Goal: Information Seeking & Learning: Check status

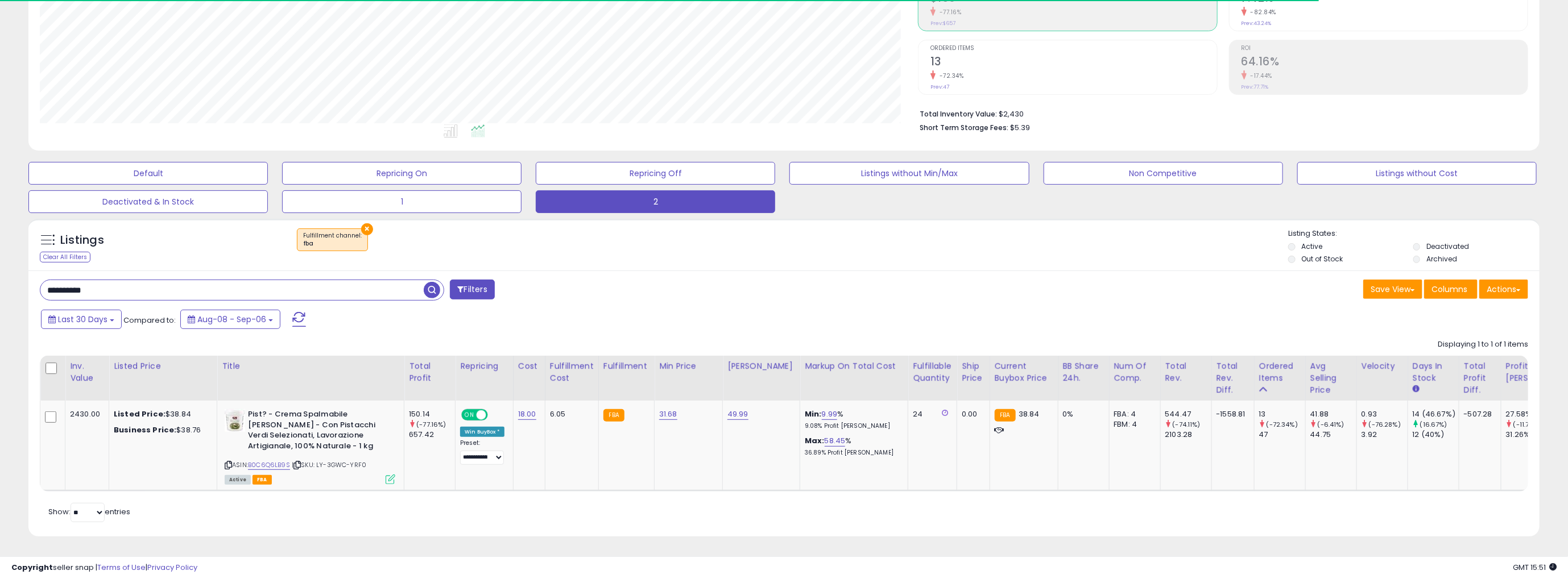
scroll to position [233, 878]
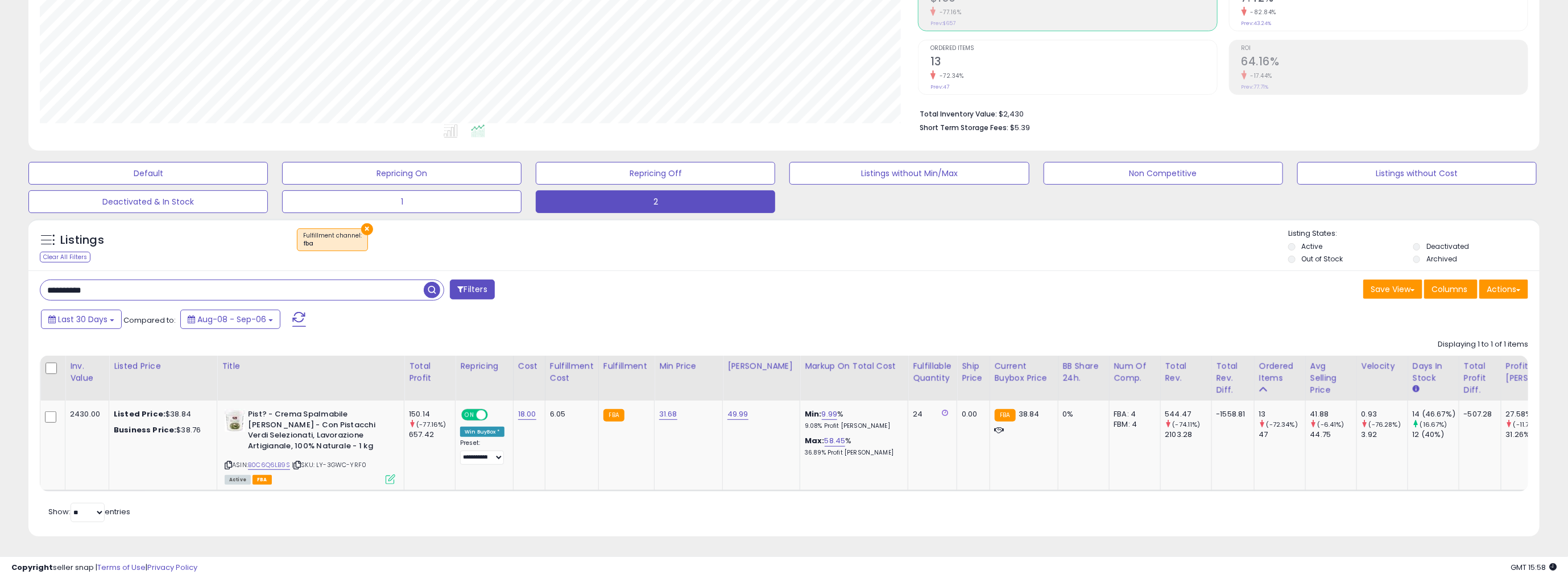
drag, startPoint x: 118, startPoint y: 280, endPoint x: -68, endPoint y: 284, distance: 186.0
click at [0, 284] on html "Unable to login Retrieving listings data.. has not yet accepted the Terms of Us…" at bounding box center [784, 93] width 1568 height 579
paste input "*"
type input "**********"
drag, startPoint x: 433, startPoint y: 281, endPoint x: 460, endPoint y: 278, distance: 27.2
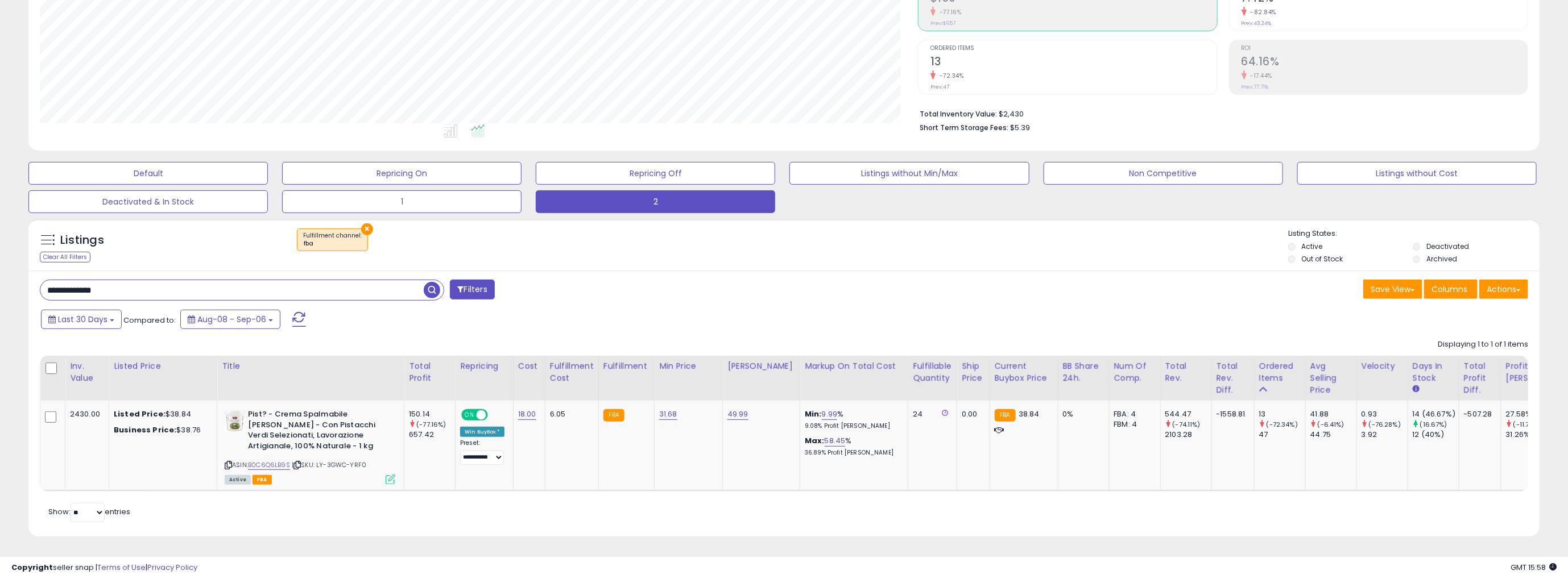
click at [433, 282] on span "button" at bounding box center [432, 290] width 16 height 16
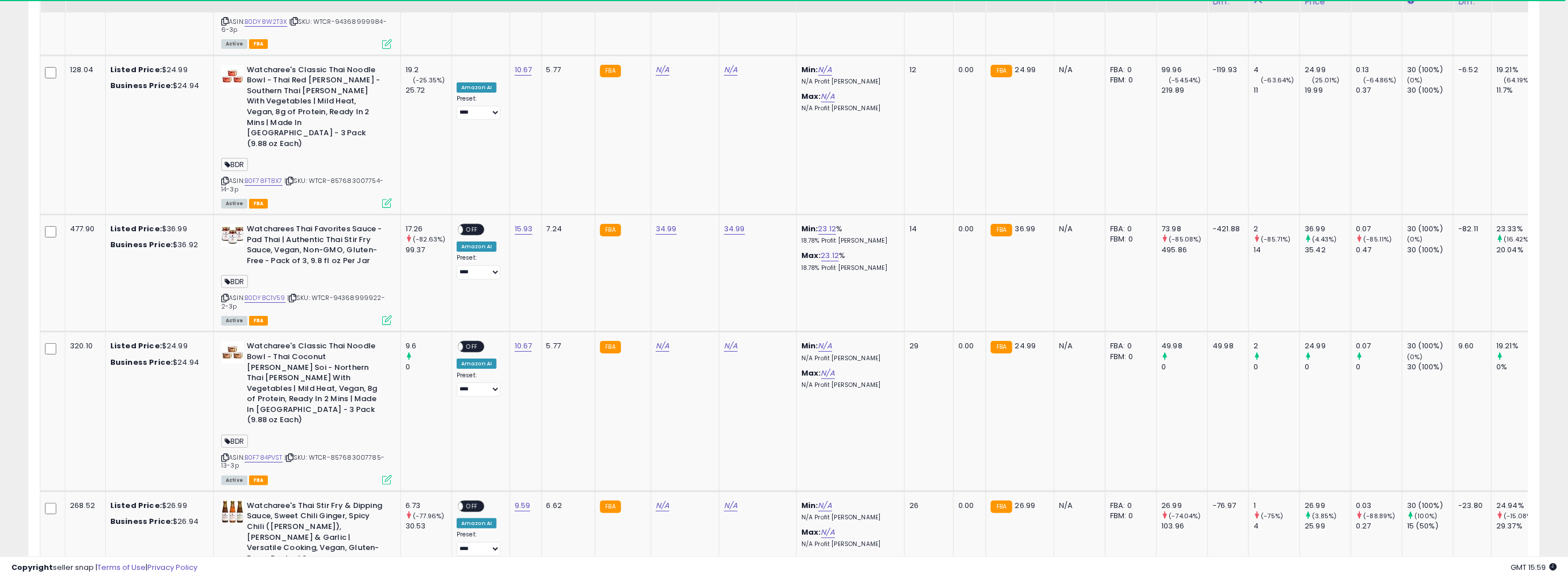
scroll to position [3156, 0]
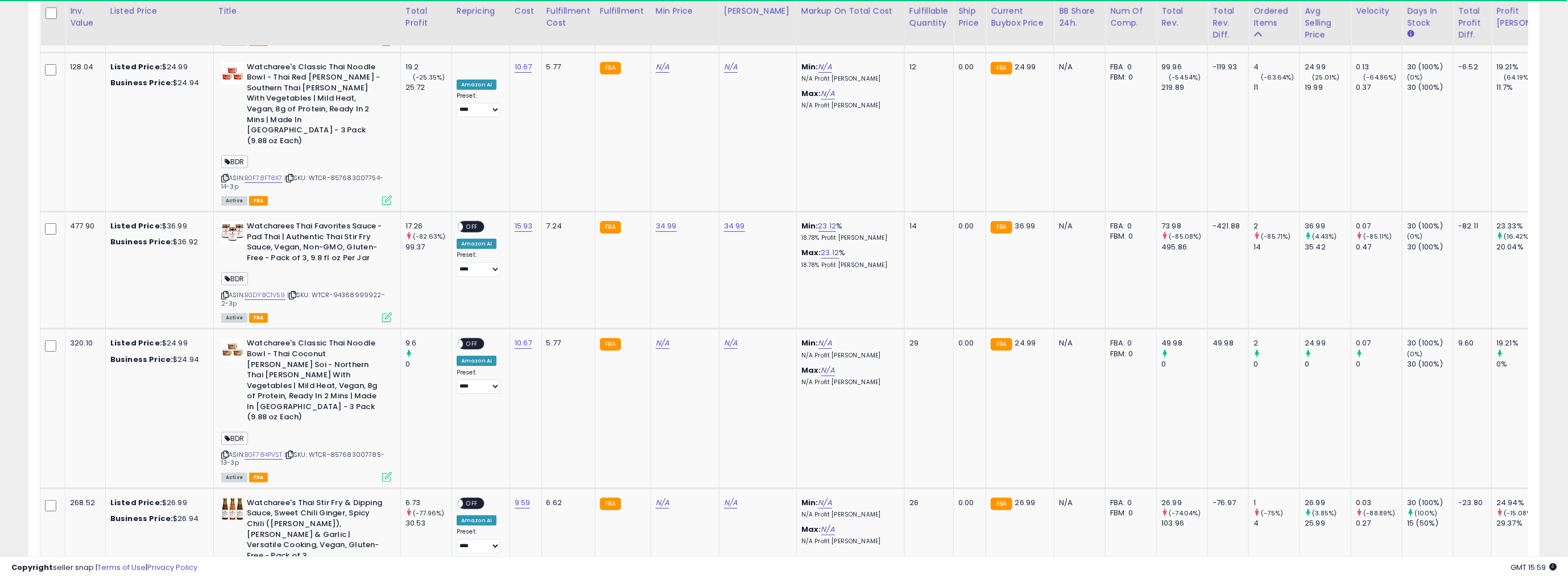
drag, startPoint x: 1476, startPoint y: 502, endPoint x: 1299, endPoint y: 470, distance: 179.9
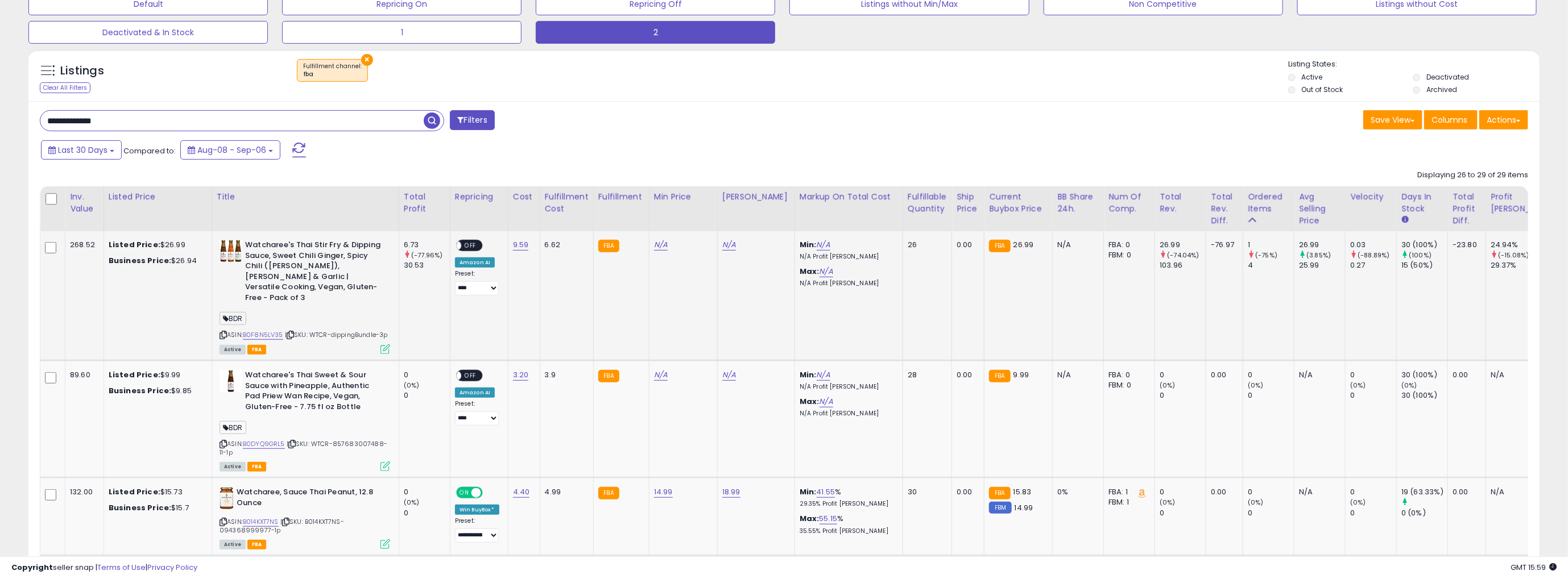
scroll to position [401, 0]
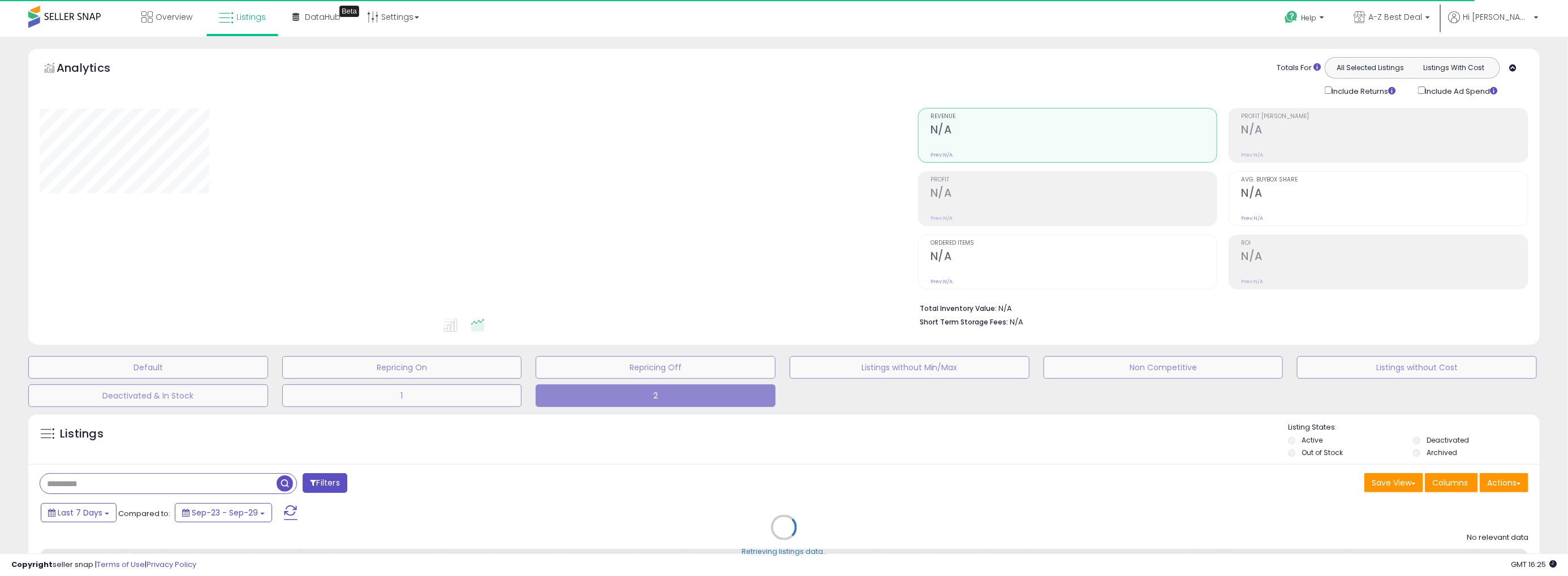
type input "**********"
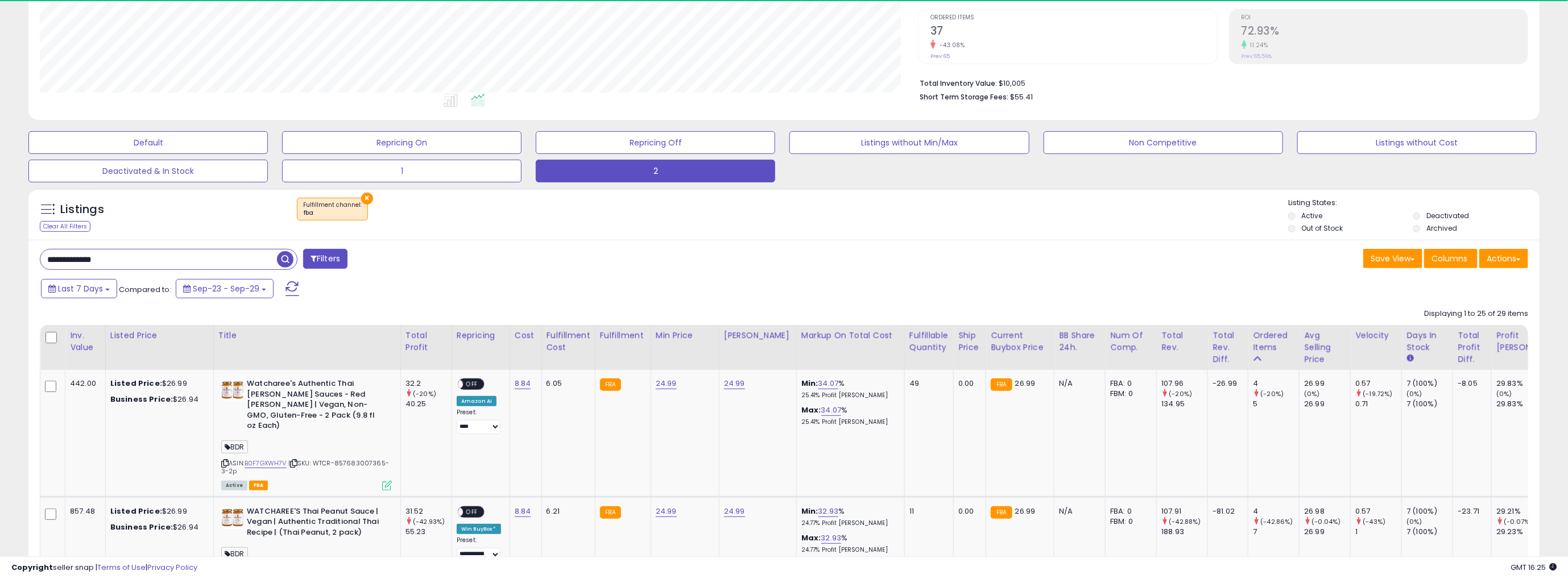
scroll to position [233, 878]
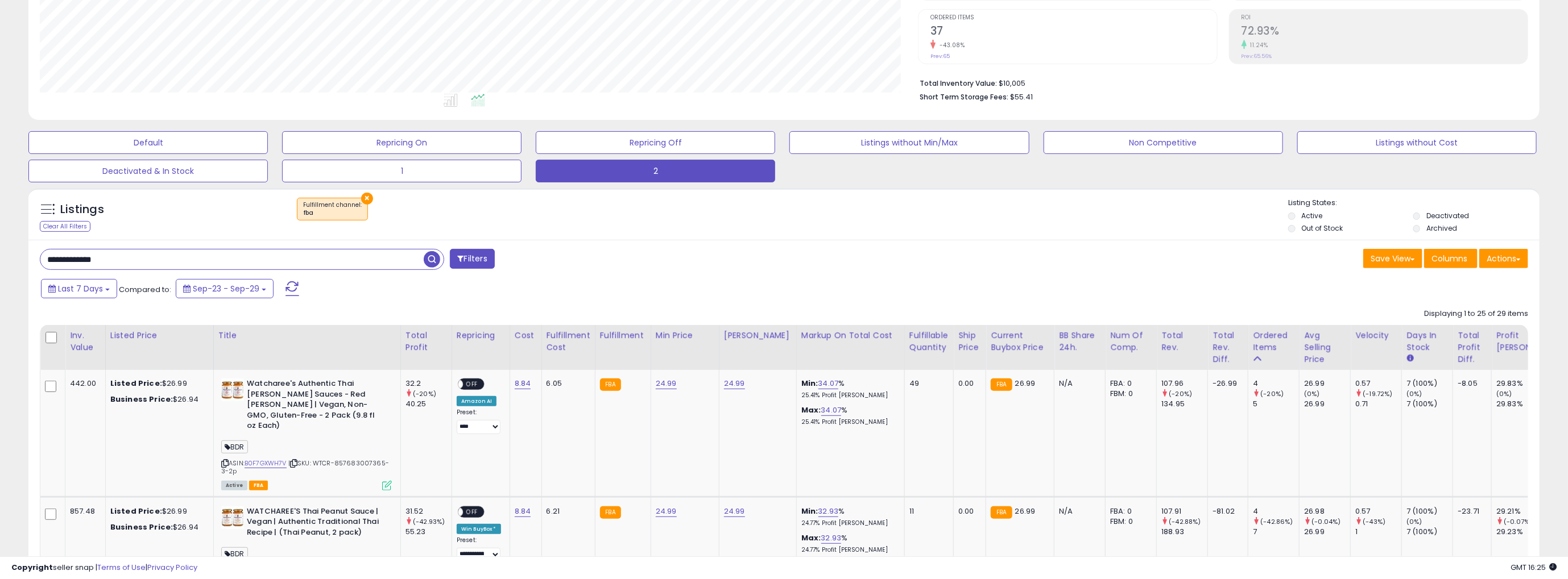
drag, startPoint x: -72, startPoint y: 253, endPoint x: 44, endPoint y: 250, distance: 116.0
click at [0, 263] on html "Unable to login Retrieving listings data.. has not yet accepted the Terms of Us…" at bounding box center [784, 62] width 1568 height 579
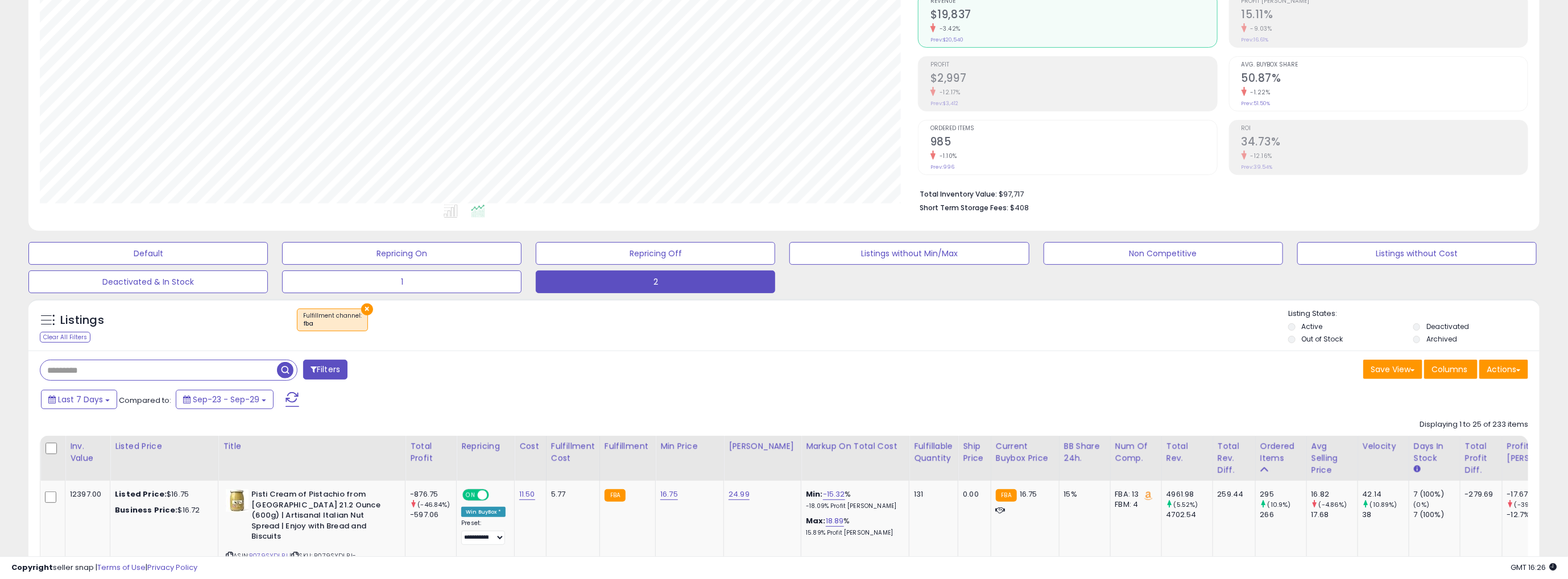
click at [962, 85] on h2 "$2,997" at bounding box center [1074, 79] width 286 height 15
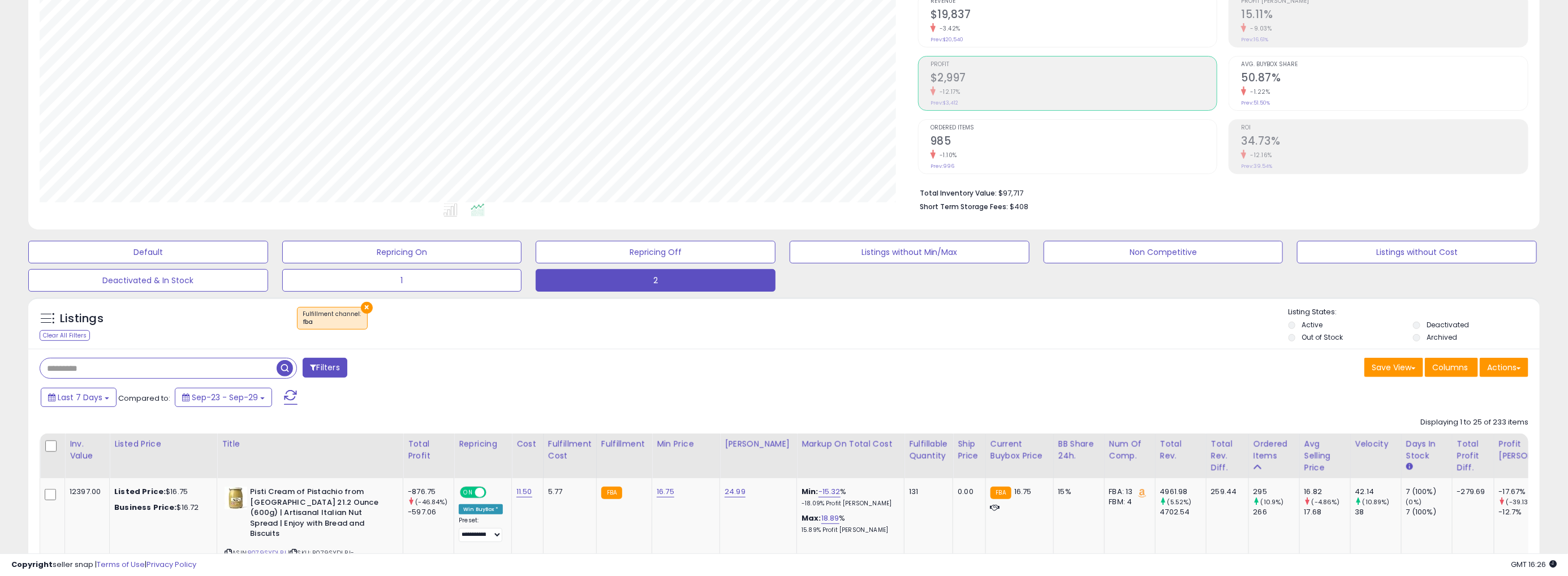
scroll to position [565217, 564648]
click at [320, 366] on button "Filters" at bounding box center [323, 368] width 44 height 20
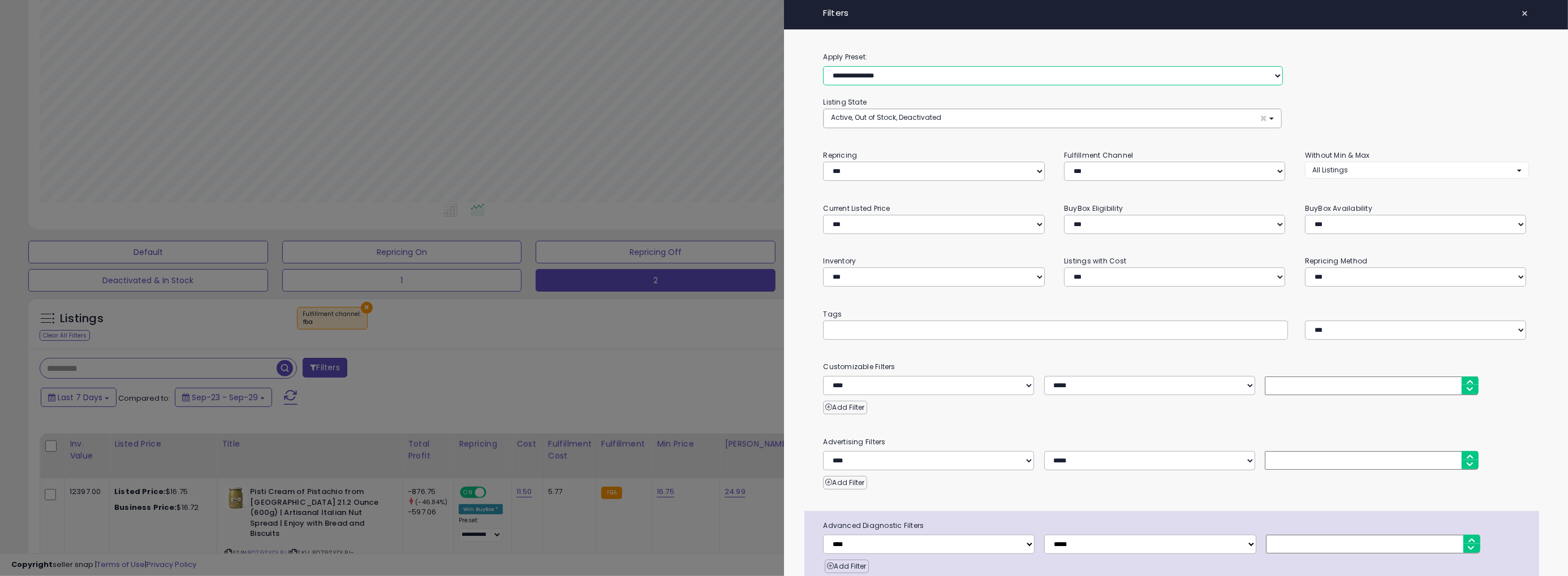
click at [991, 74] on select "**********" at bounding box center [1052, 76] width 460 height 19
drag, startPoint x: 1380, startPoint y: 54, endPoint x: 1368, endPoint y: 65, distance: 16.3
click at [1380, 54] on label "Apply Preset:" at bounding box center [1176, 58] width 722 height 13
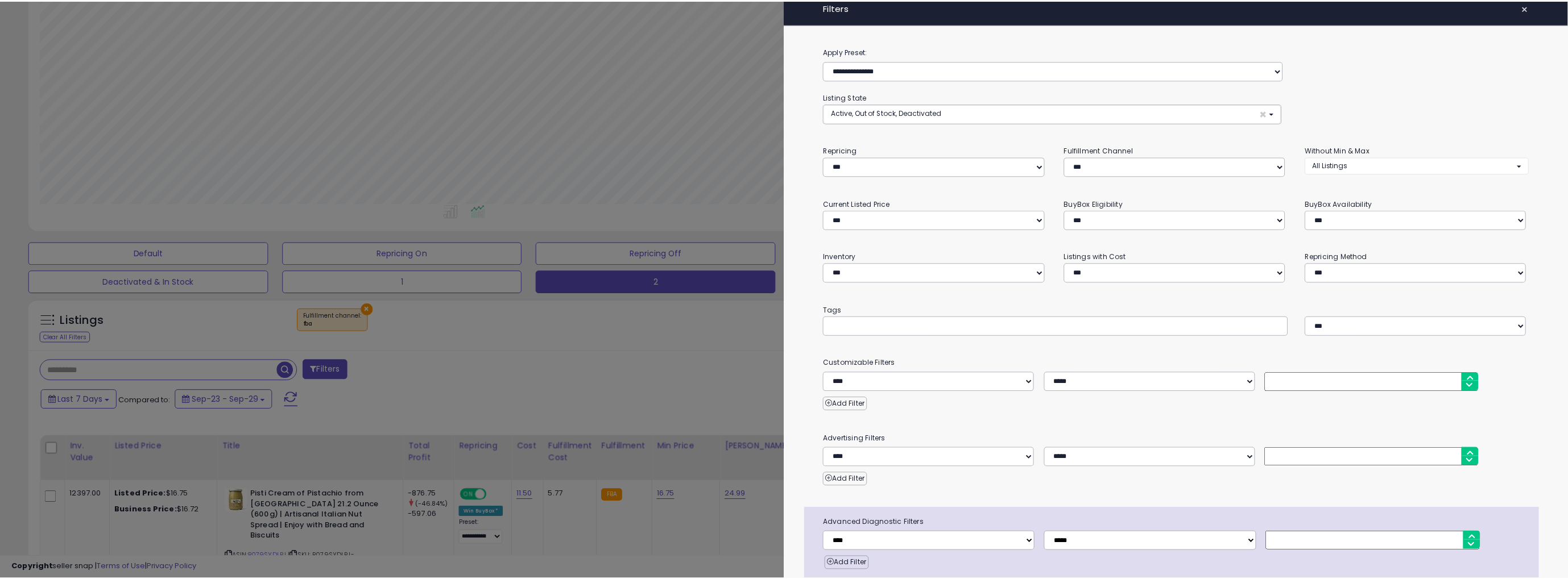
scroll to position [0, 0]
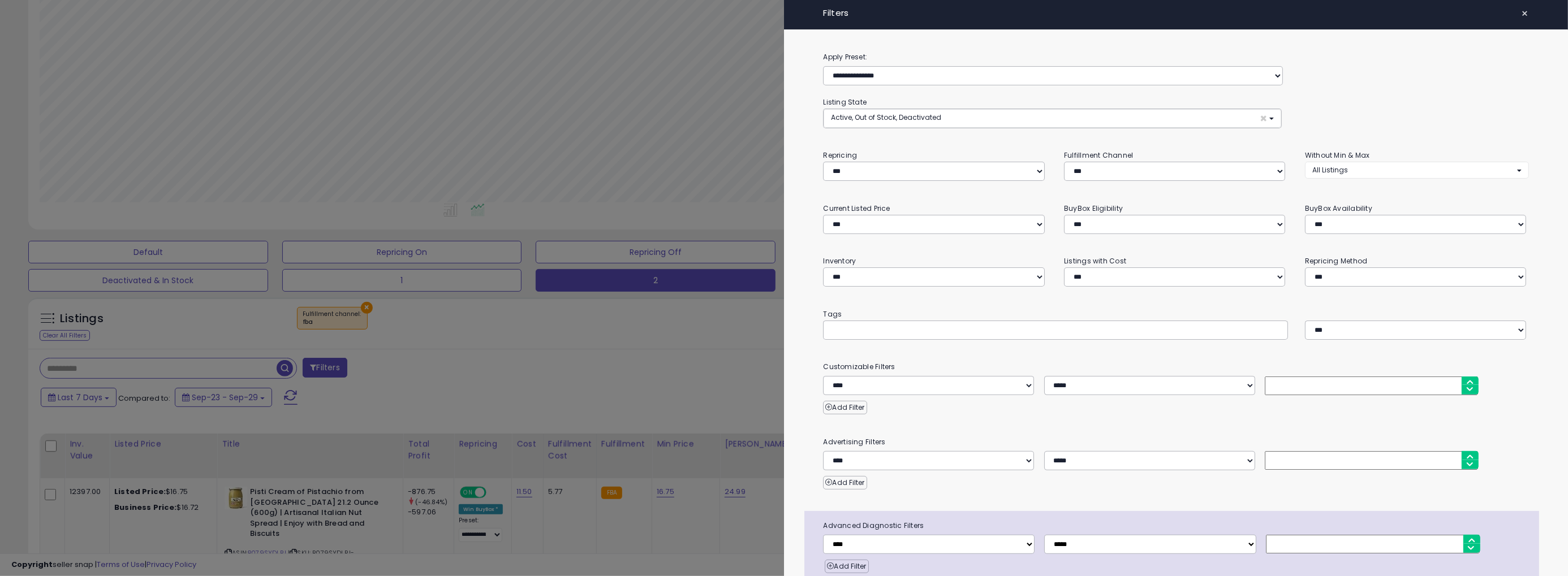
click at [1517, 11] on button "×" at bounding box center [1525, 14] width 16 height 16
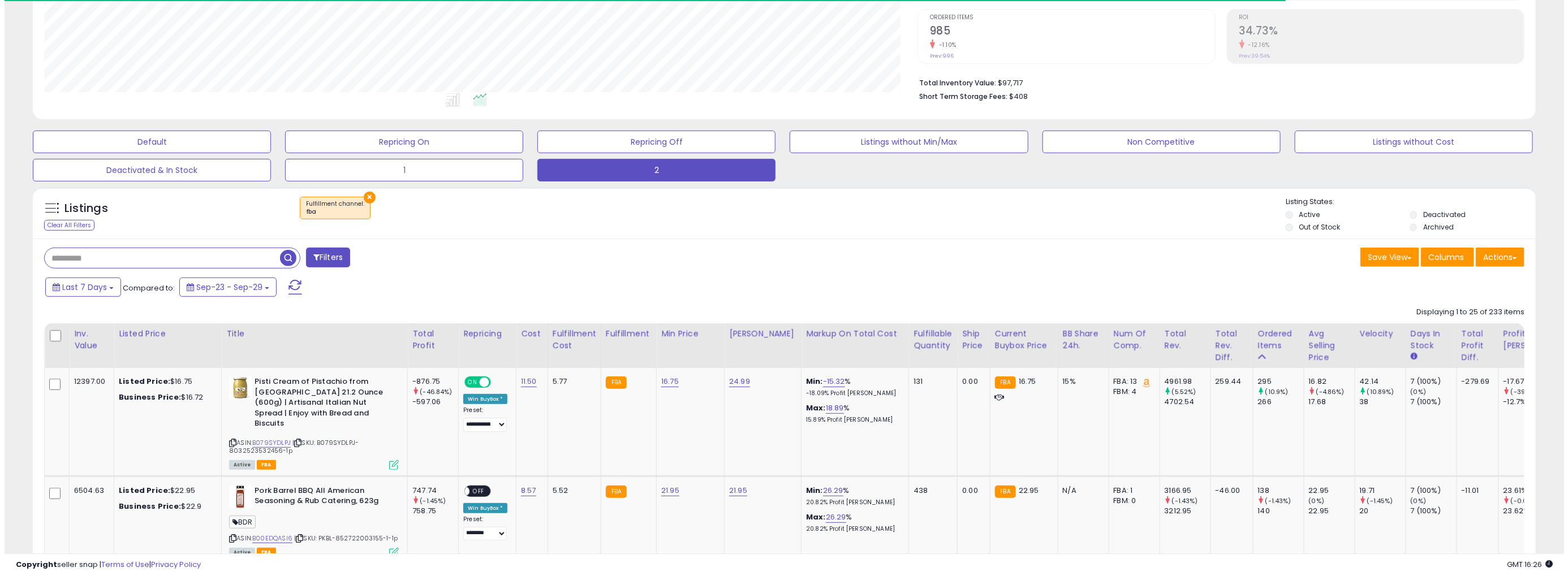
scroll to position [226, 0]
click at [310, 257] on span at bounding box center [311, 256] width 6 height 8
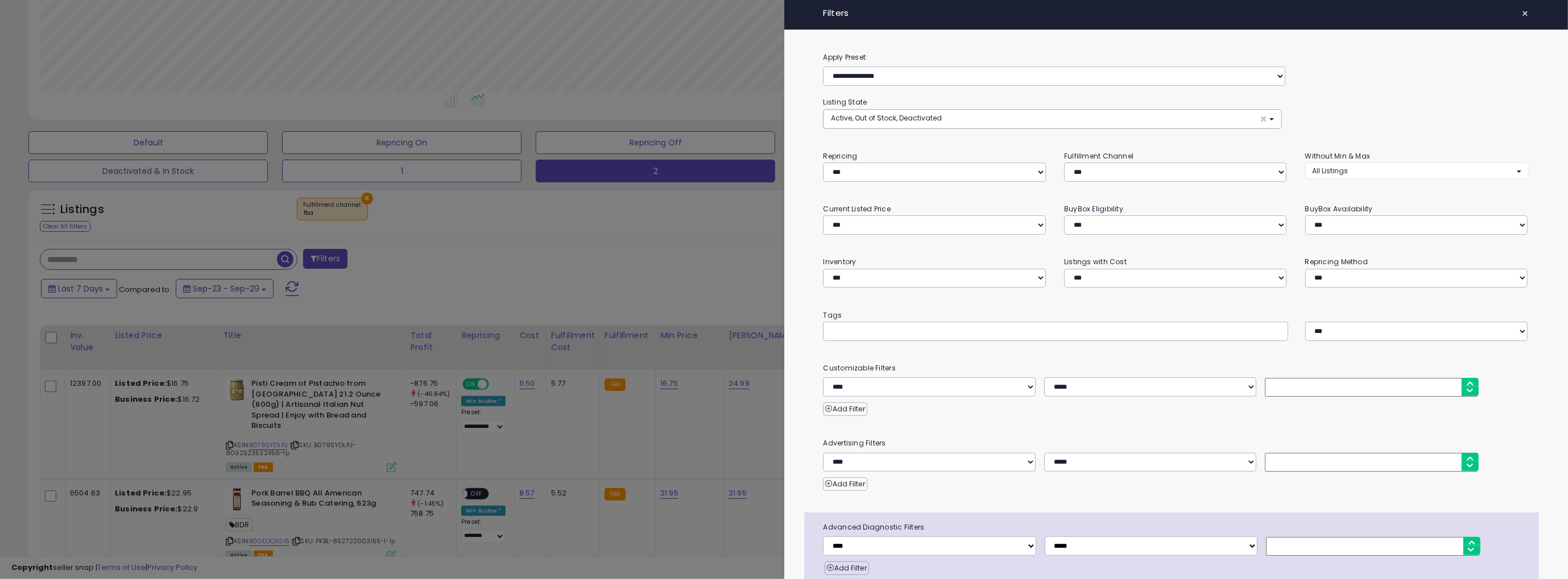
scroll to position [233, 884]
drag, startPoint x: 1529, startPoint y: 8, endPoint x: 1168, endPoint y: 92, distance: 370.6
click at [1528, 8] on button "×" at bounding box center [1534, 14] width 16 height 16
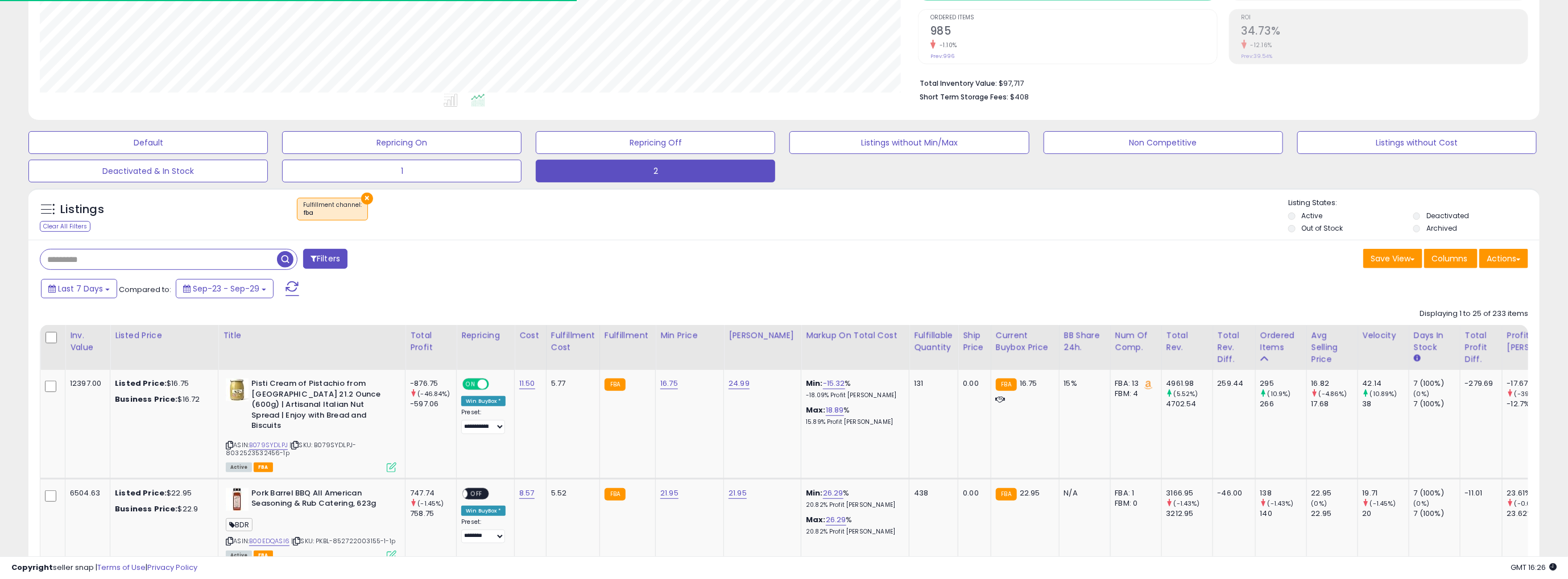
scroll to position [568161, 567908]
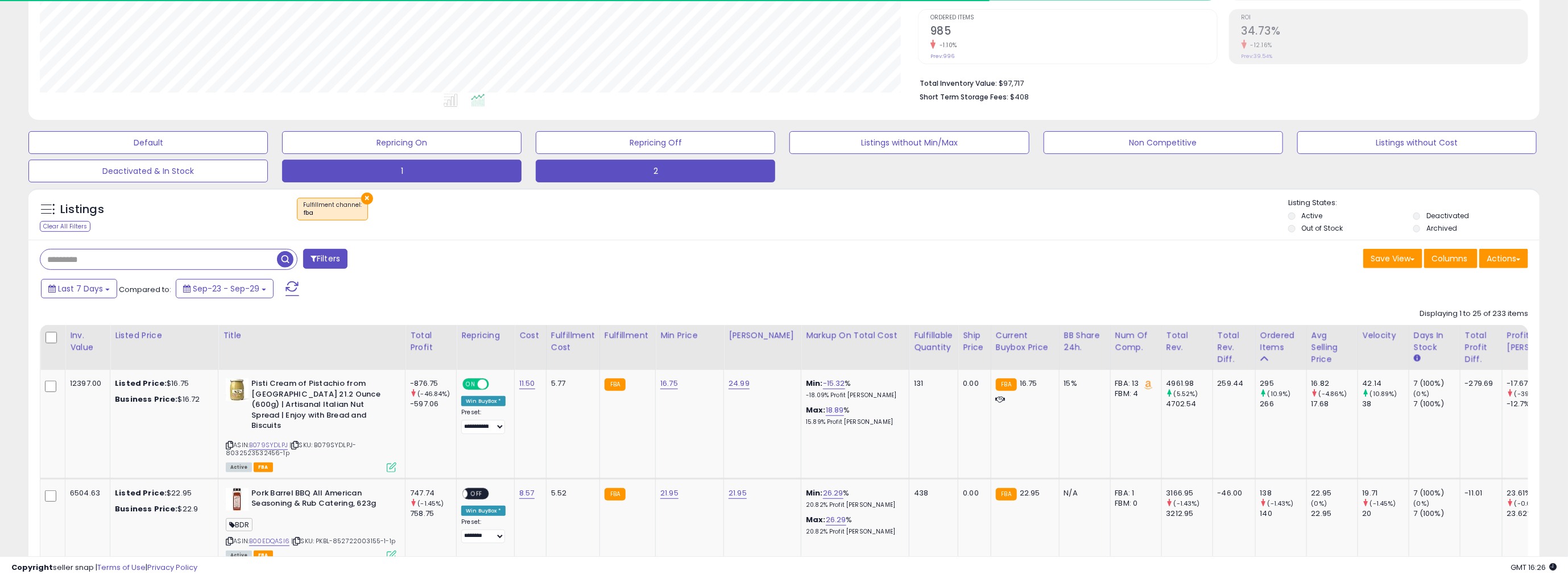
click at [458, 176] on button "1" at bounding box center [402, 171] width 240 height 23
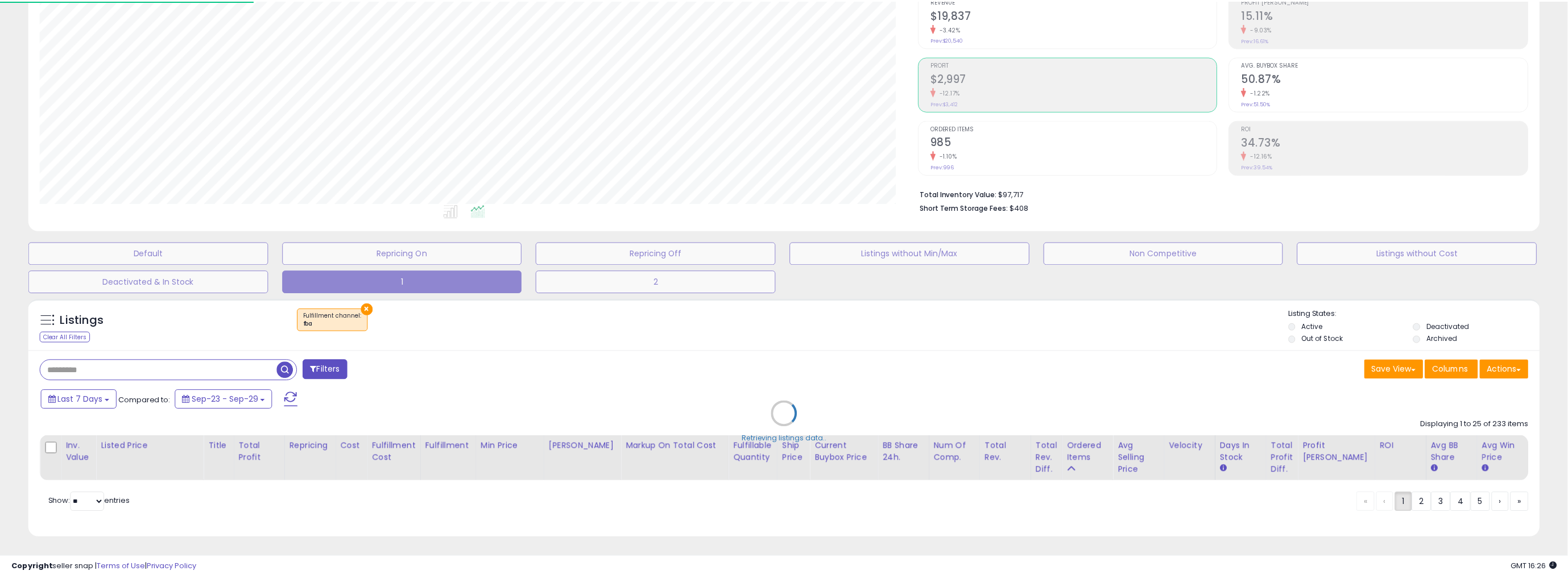
scroll to position [0, 0]
click at [619, 284] on button "2" at bounding box center [659, 281] width 241 height 23
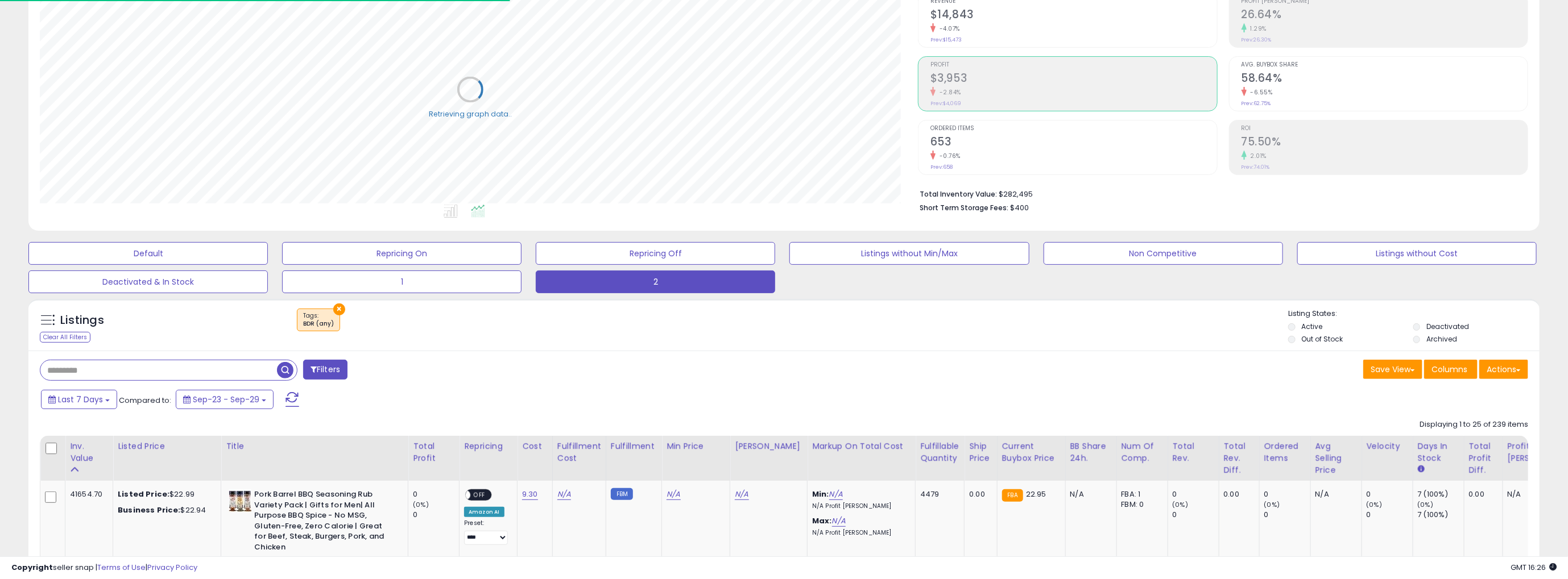
click at [995, 93] on div "-2.84%" at bounding box center [1074, 92] width 286 height 11
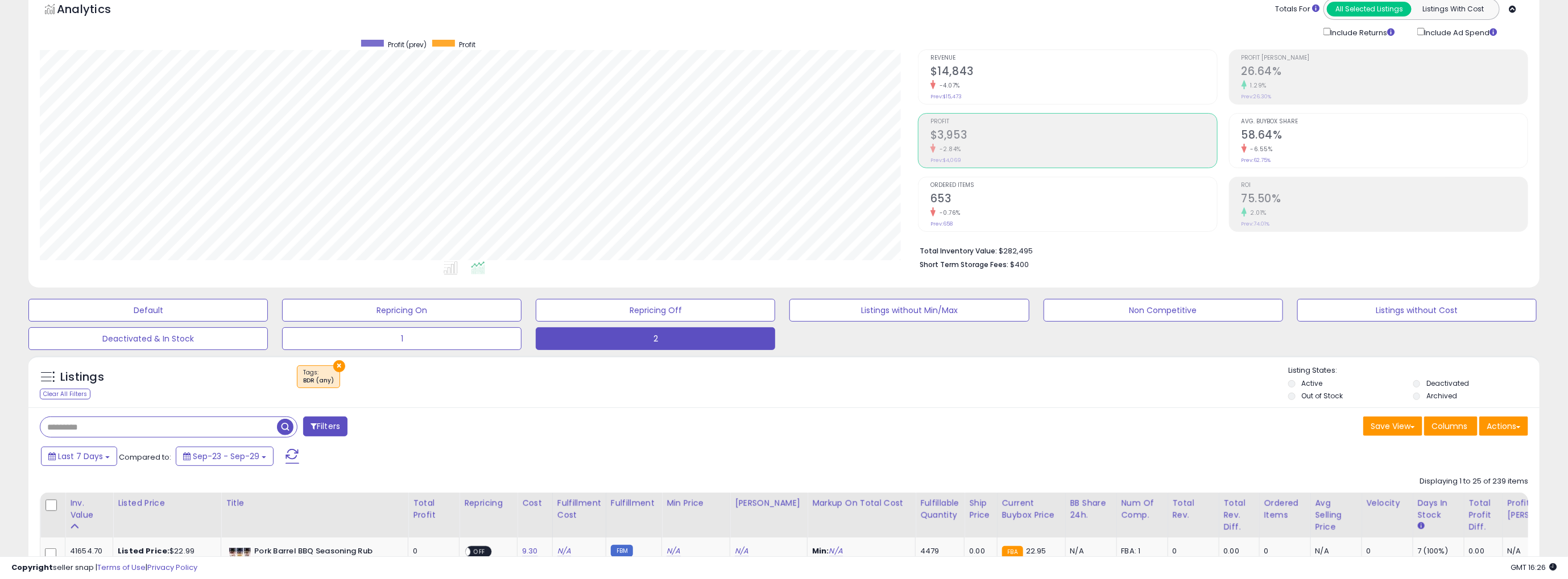
click at [1263, 81] on small "1.29%" at bounding box center [1257, 85] width 21 height 8
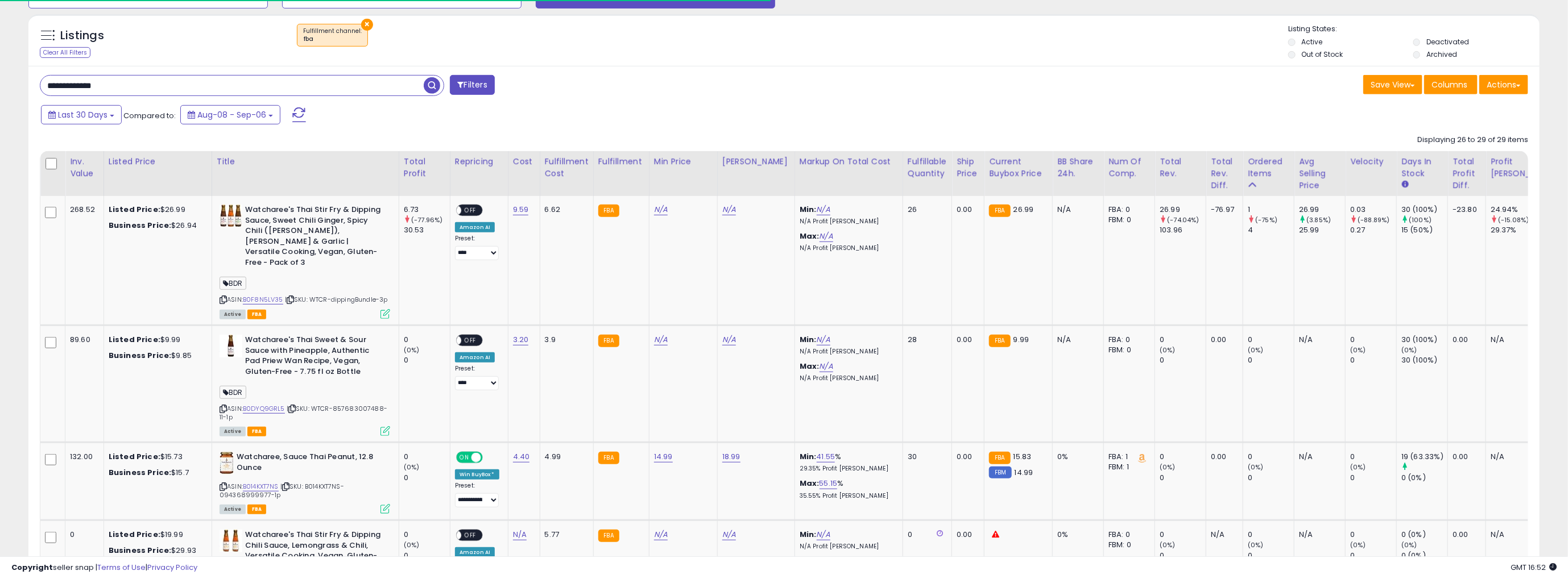
scroll to position [233, 878]
drag, startPoint x: 136, startPoint y: 89, endPoint x: -170, endPoint y: 88, distance: 306.0
type input "**********"
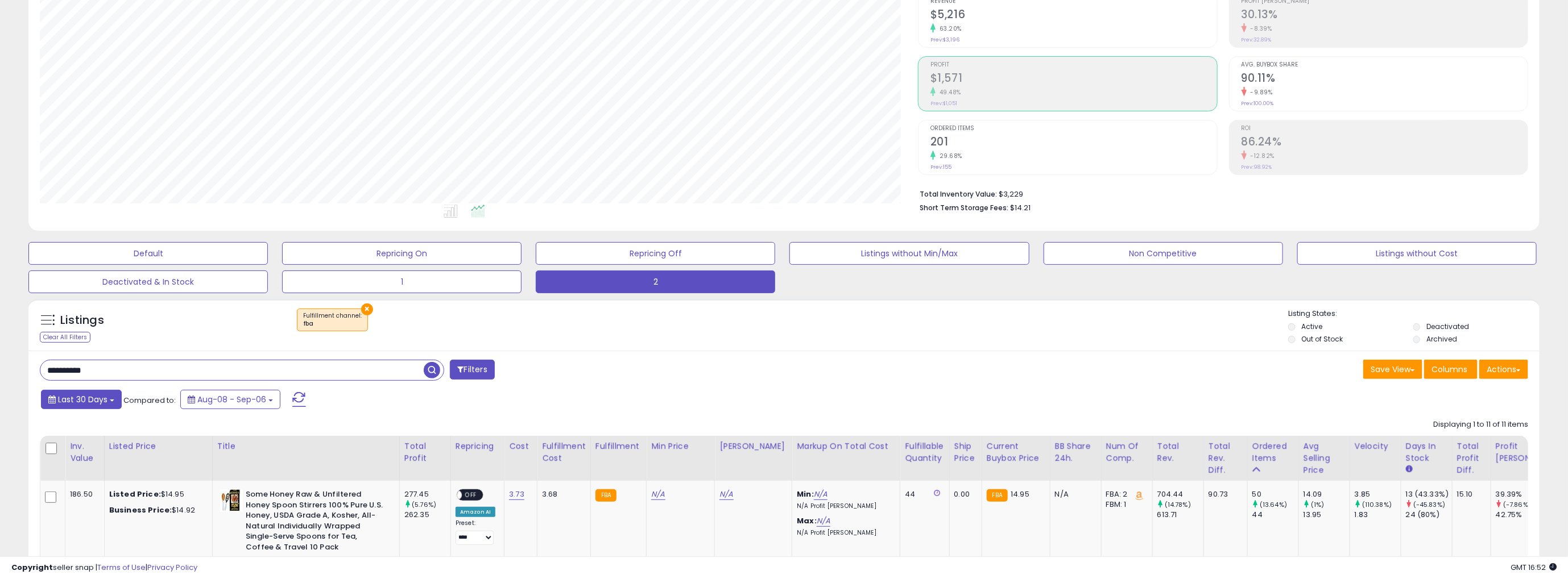
click at [83, 398] on span "Last 30 Days" at bounding box center [82, 399] width 50 height 12
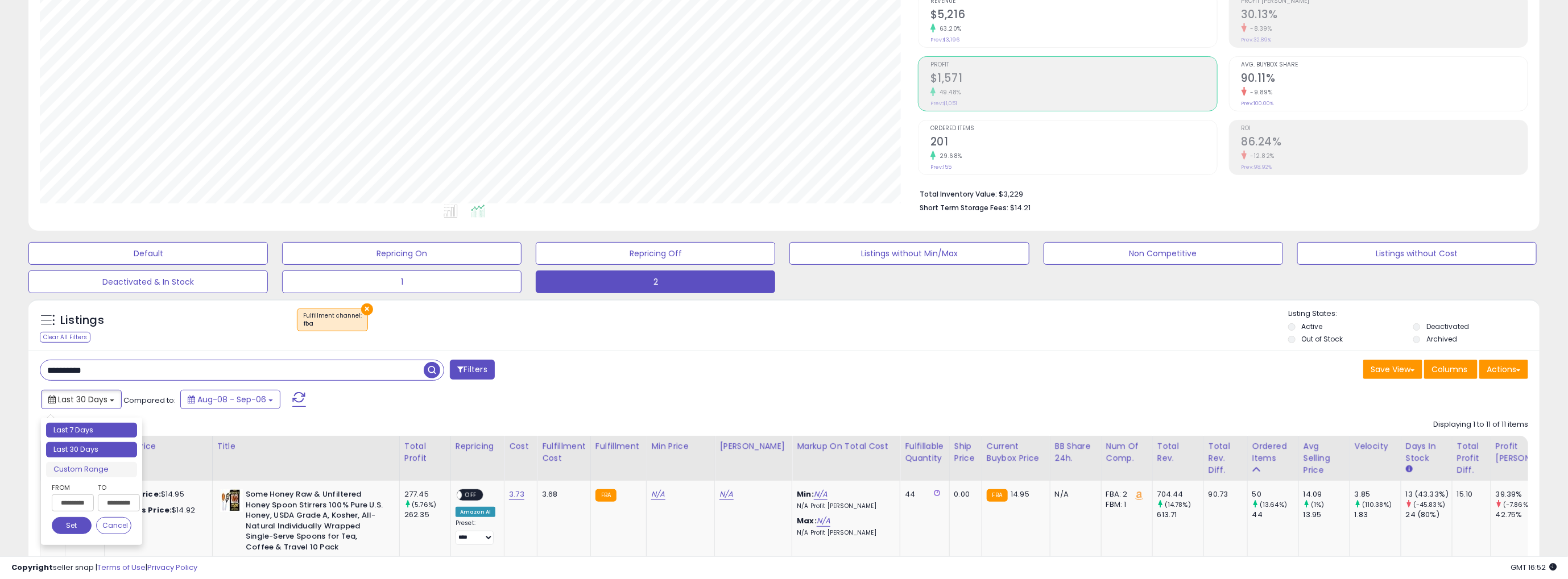
type input "**********"
click at [92, 431] on li "Last 7 Days" at bounding box center [91, 430] width 91 height 15
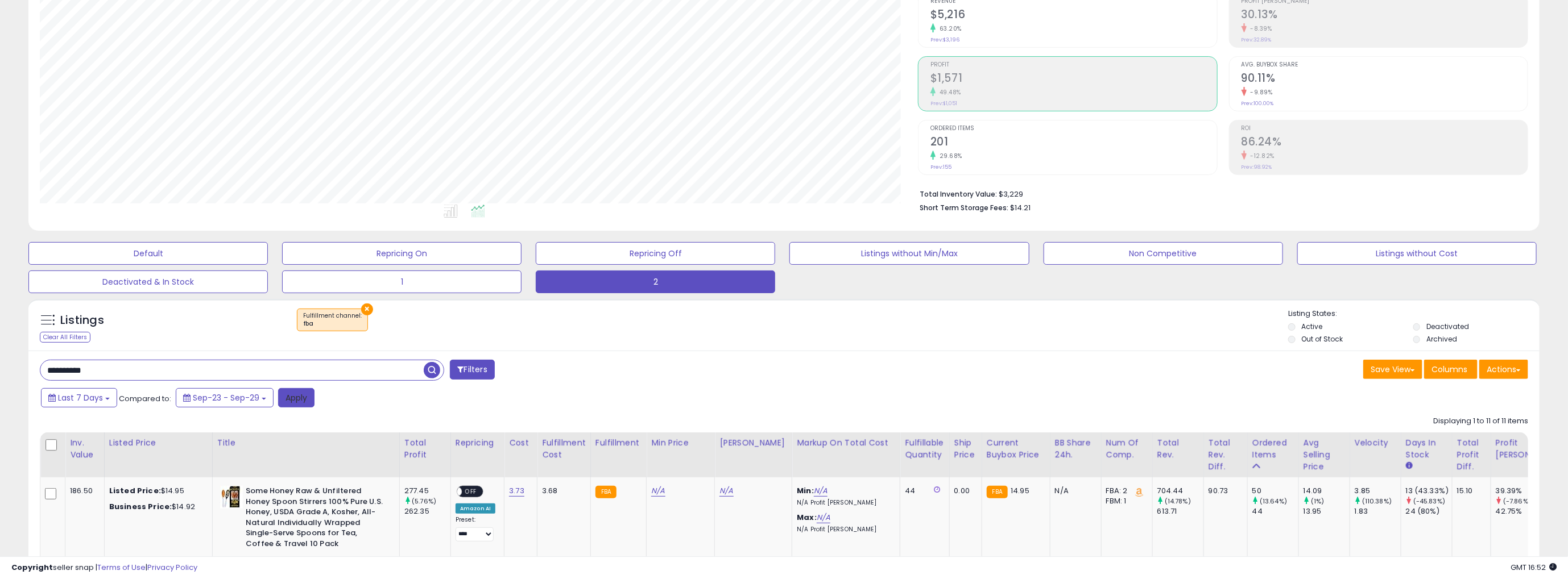
click at [290, 397] on button "Apply" at bounding box center [296, 397] width 36 height 19
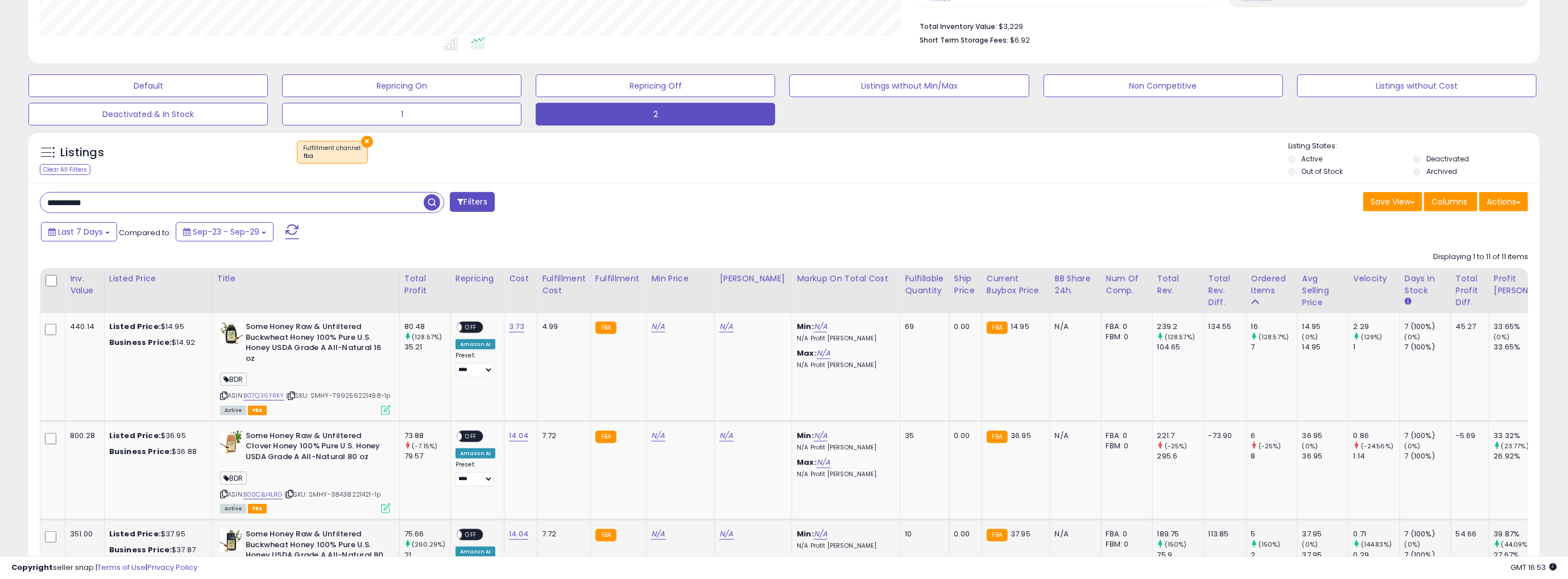
scroll to position [0, 0]
